Goal: Transaction & Acquisition: Purchase product/service

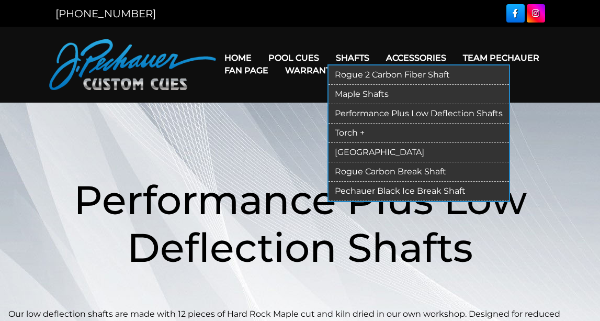
click at [352, 52] on link "Shafts" at bounding box center [352, 57] width 50 height 27
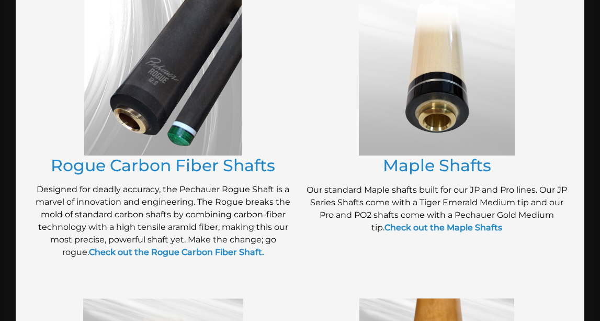
scroll to position [214, 0]
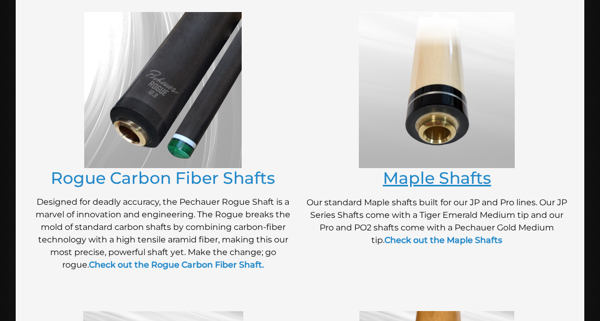
click at [402, 175] on link "Maple Shafts" at bounding box center [437, 177] width 108 height 20
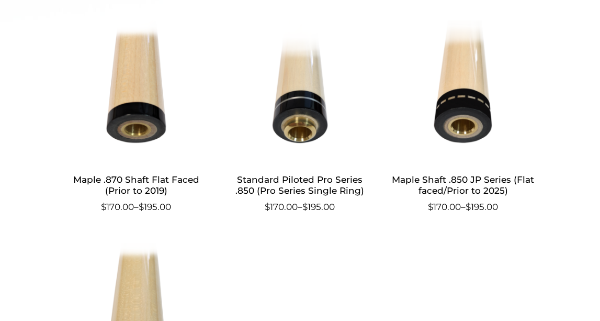
scroll to position [582, 0]
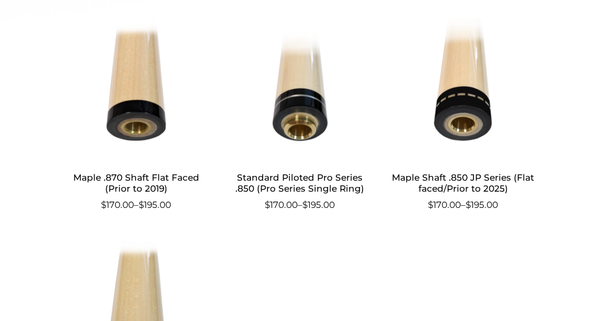
click at [292, 211] on li "Standard Piloted Pro Series .850 (Pro Series Single Ring) $ 170.00 – $ 195.00" at bounding box center [299, 117] width 145 height 198
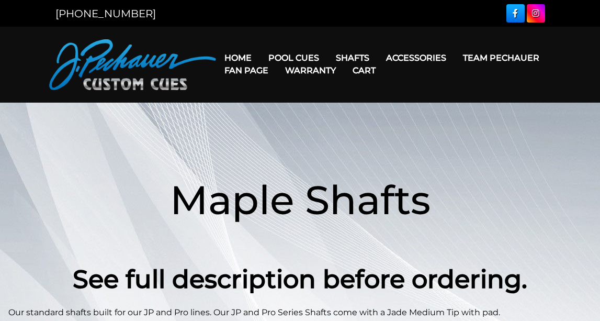
scroll to position [0, 0]
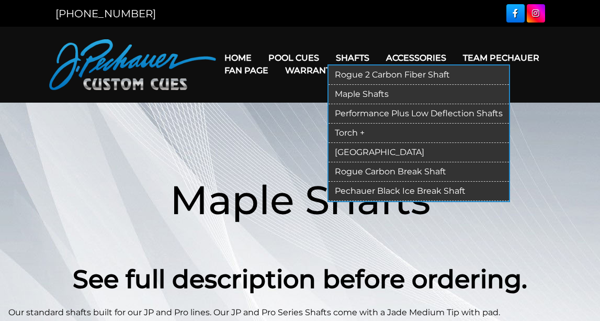
click at [352, 112] on link "Performance Plus Low Deflection Shafts" at bounding box center [418, 113] width 180 height 19
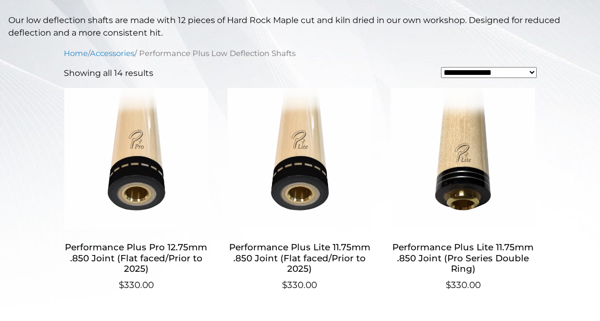
scroll to position [281, 0]
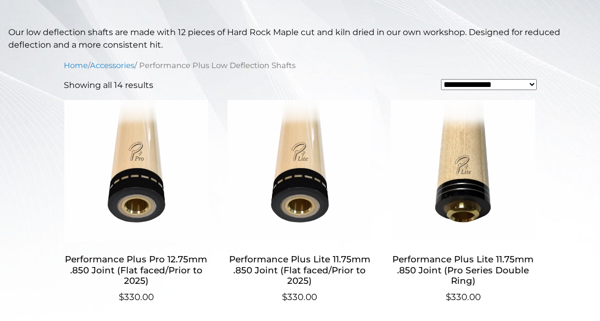
click at [352, 112] on img at bounding box center [299, 170] width 145 height 141
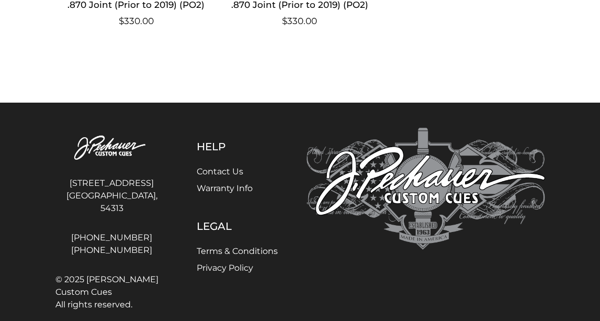
scroll to position [1481, 0]
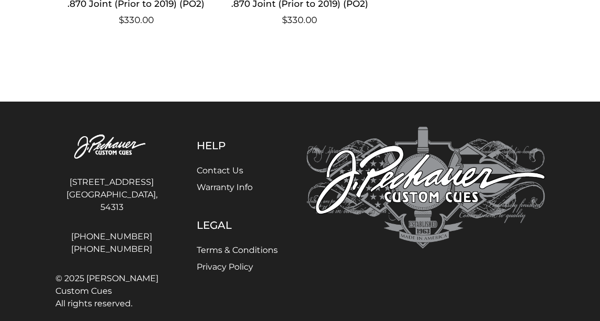
click at [226, 184] on link "Warranty Info" at bounding box center [225, 187] width 56 height 10
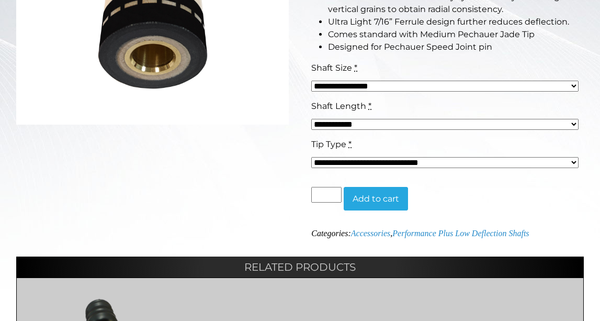
scroll to position [291, 0]
